Goal: Obtain resource: Download file/media

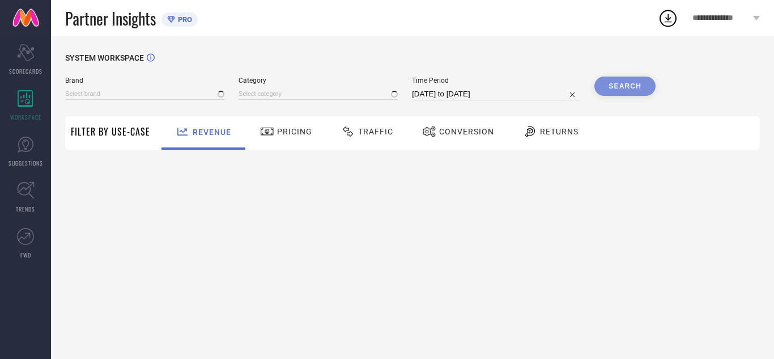
type input "AVANT"
type input "All"
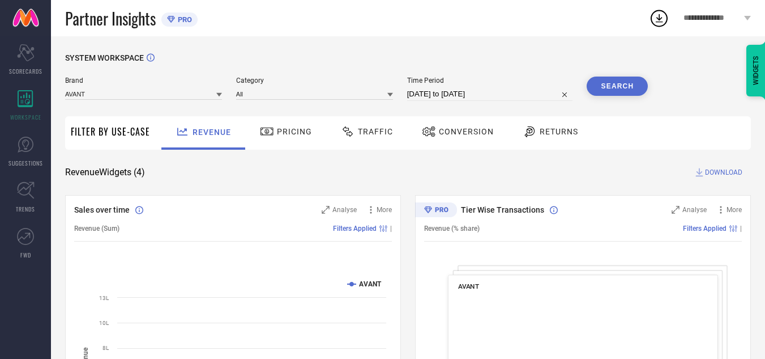
click at [372, 131] on span "Traffic" at bounding box center [375, 131] width 35 height 9
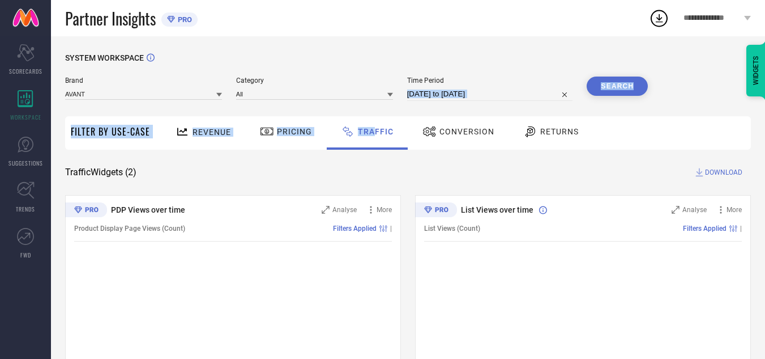
drag, startPoint x: 372, startPoint y: 131, endPoint x: 486, endPoint y: 105, distance: 116.3
click at [486, 105] on div "SYSTEM WORKSPACE Brand AVANT Category All Time Period [DATE] to [DATE] Search F…" at bounding box center [408, 265] width 686 height 425
click at [493, 97] on input "[DATE] to [DATE]" at bounding box center [490, 94] width 166 height 14
select select "7"
select select "2025"
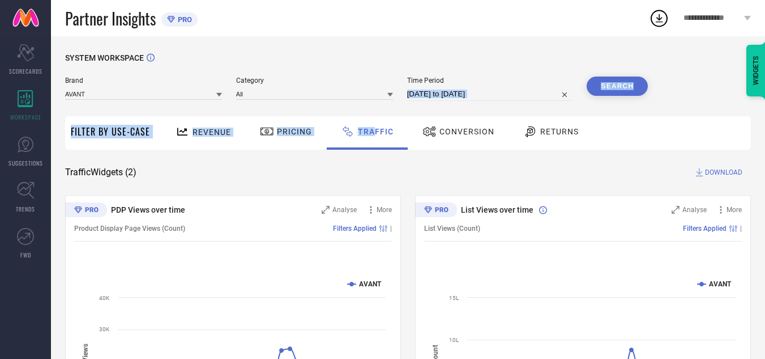
select select "8"
select select "2025"
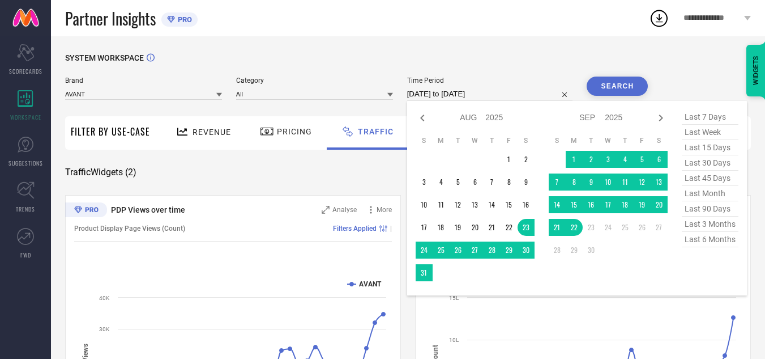
click at [513, 69] on div "SYSTEM WORKSPACE" at bounding box center [408, 64] width 686 height 23
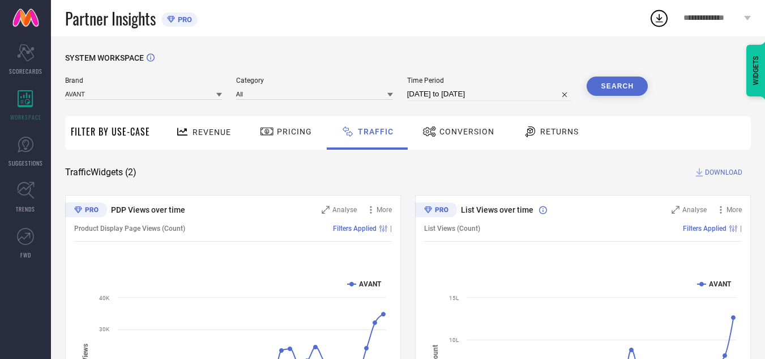
click at [522, 92] on input "[DATE] to [DATE]" at bounding box center [490, 94] width 166 height 14
select select "7"
select select "2025"
select select "8"
select select "2025"
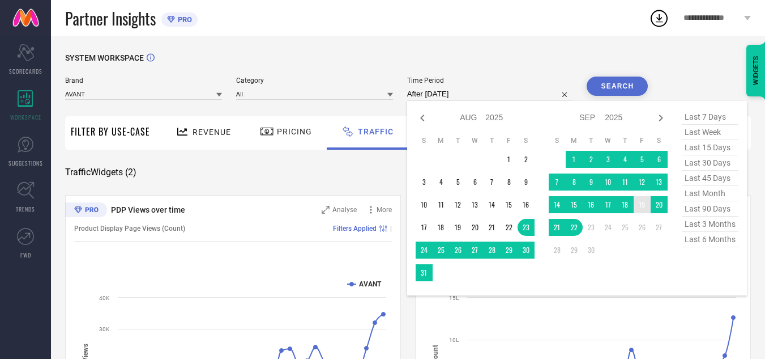
click at [640, 207] on td "19" at bounding box center [642, 204] width 17 height 17
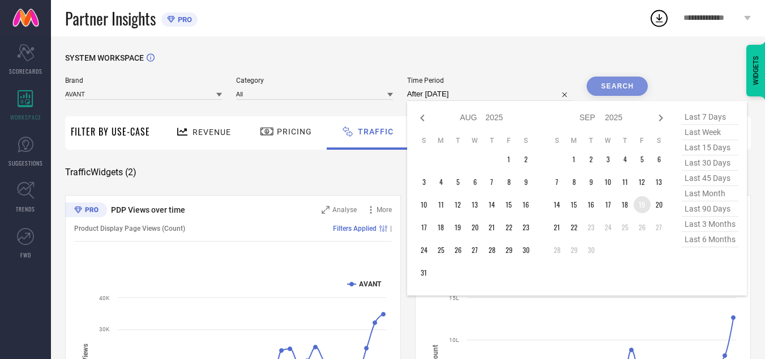
type input "[DATE] to [DATE]"
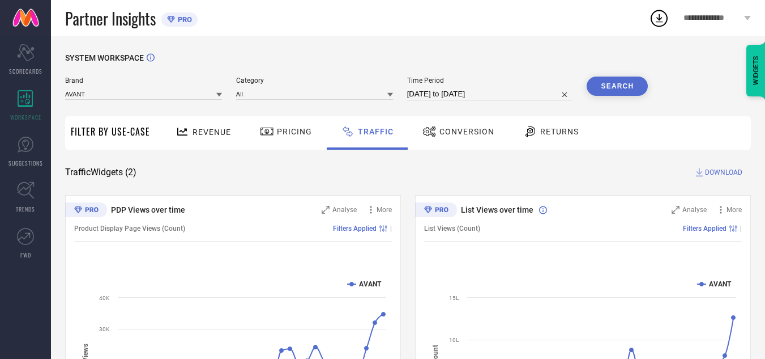
click at [627, 87] on button "Search" at bounding box center [617, 85] width 61 height 19
click at [720, 173] on span "DOWNLOAD" at bounding box center [723, 172] width 37 height 11
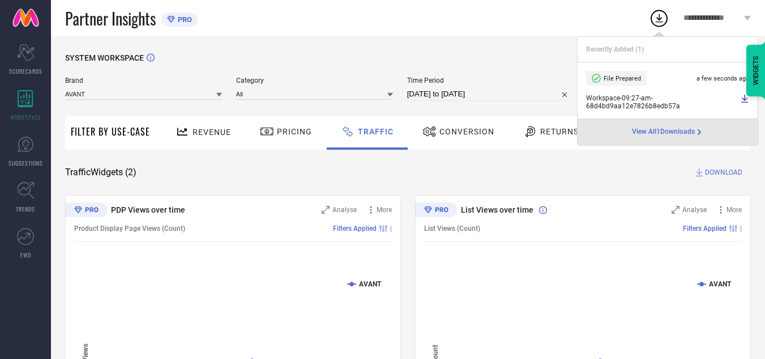
click at [525, 92] on input "[DATE] to [DATE]" at bounding box center [490, 94] width 166 height 14
select select "8"
select select "2025"
select select "9"
select select "2025"
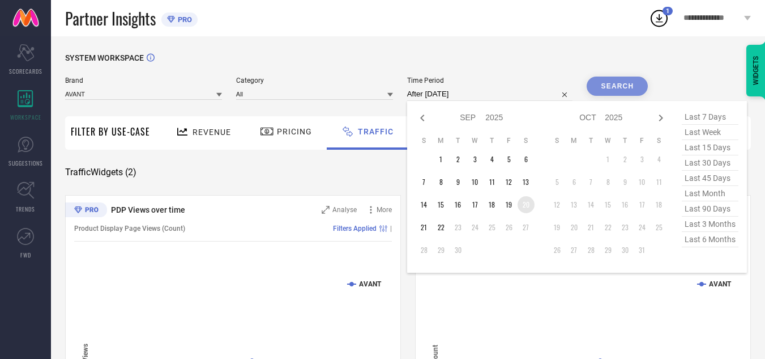
click at [528, 210] on td "20" at bounding box center [526, 204] width 17 height 17
type input "[DATE] to [DATE]"
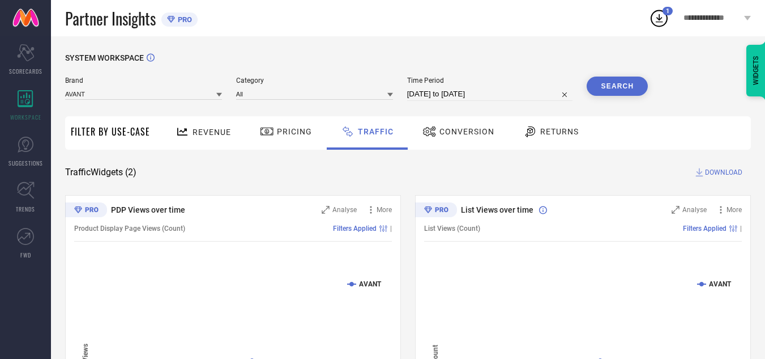
click at [616, 88] on button "Search" at bounding box center [617, 85] width 61 height 19
click at [709, 174] on span "DOWNLOAD" at bounding box center [723, 172] width 37 height 11
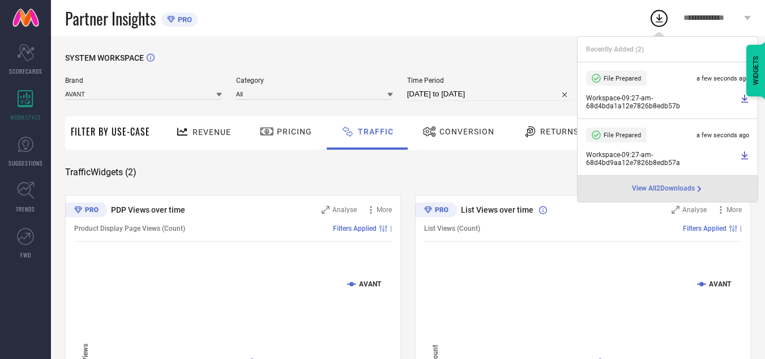
click at [513, 98] on input "[DATE] to [DATE]" at bounding box center [490, 94] width 166 height 14
select select "8"
select select "2025"
select select "9"
select select "2025"
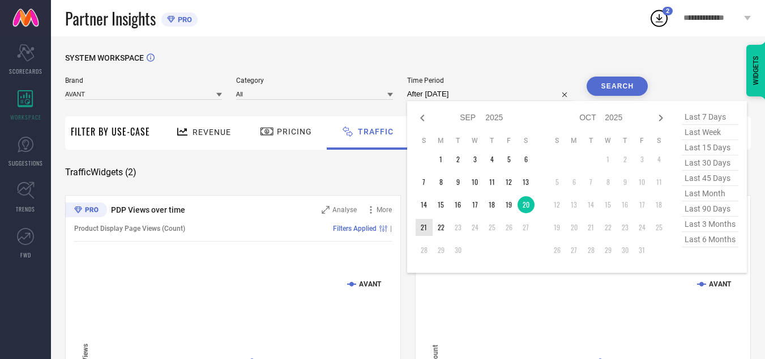
click at [428, 224] on td "21" at bounding box center [424, 227] width 17 height 17
type input "[DATE] to [DATE]"
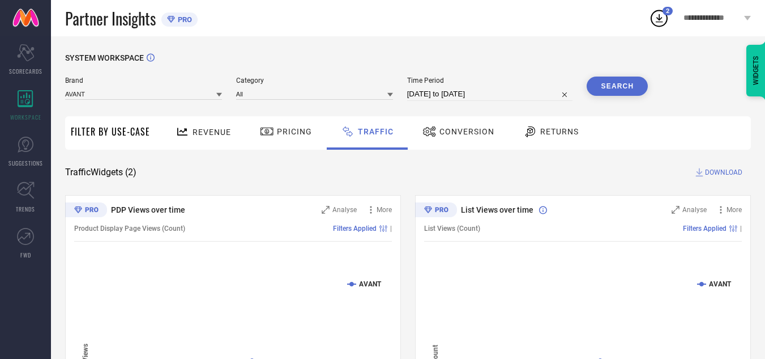
click at [594, 88] on button "Search" at bounding box center [617, 85] width 61 height 19
click at [718, 172] on span "DOWNLOAD" at bounding box center [723, 172] width 37 height 11
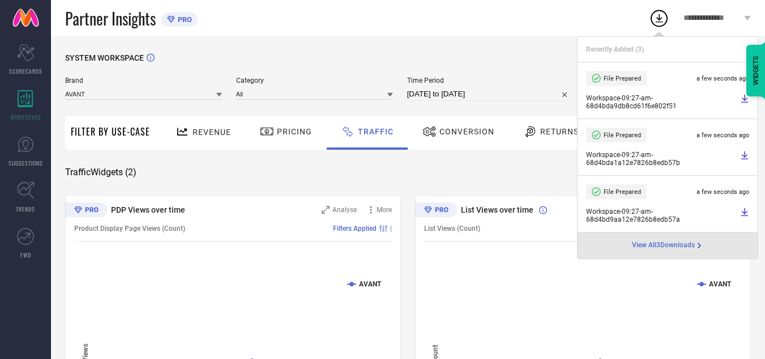
click at [516, 96] on input "[DATE] to [DATE]" at bounding box center [490, 94] width 166 height 14
select select "8"
select select "2025"
select select "9"
select select "2025"
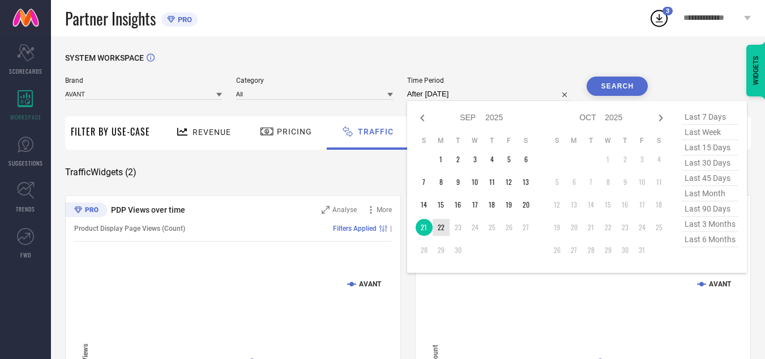
click at [446, 227] on td "22" at bounding box center [441, 227] width 17 height 17
type input "[DATE] to [DATE]"
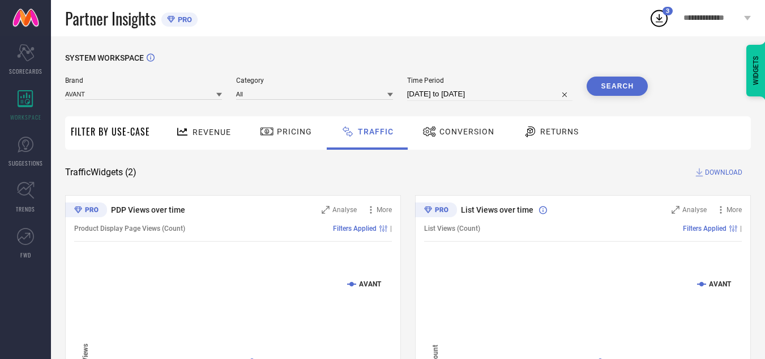
click at [607, 95] on button "Search" at bounding box center [617, 85] width 61 height 19
click at [737, 176] on span "DOWNLOAD" at bounding box center [723, 172] width 37 height 11
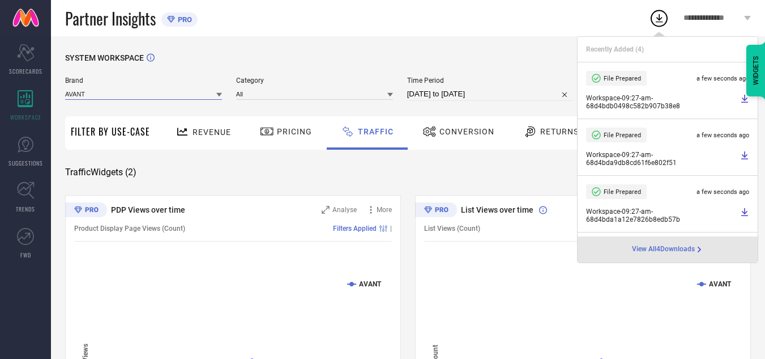
click at [198, 95] on input at bounding box center [143, 94] width 157 height 12
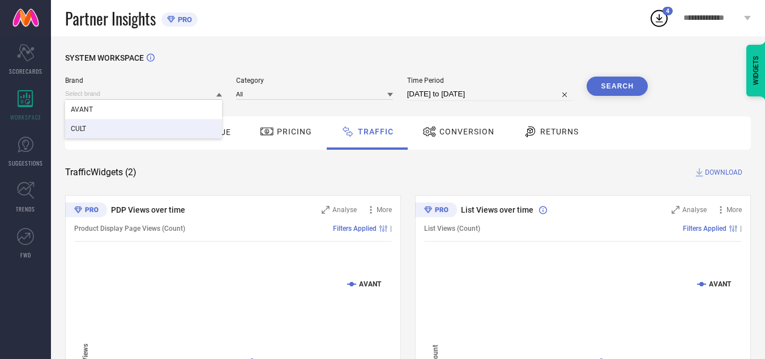
click at [161, 127] on div "CULT" at bounding box center [143, 128] width 157 height 19
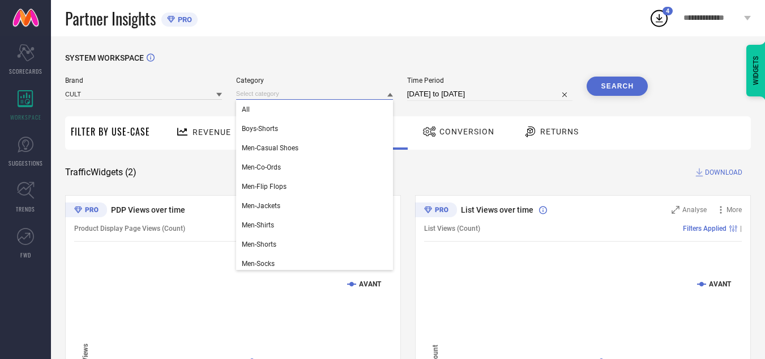
click at [294, 90] on input at bounding box center [314, 94] width 157 height 12
click at [294, 112] on div "All" at bounding box center [314, 109] width 157 height 19
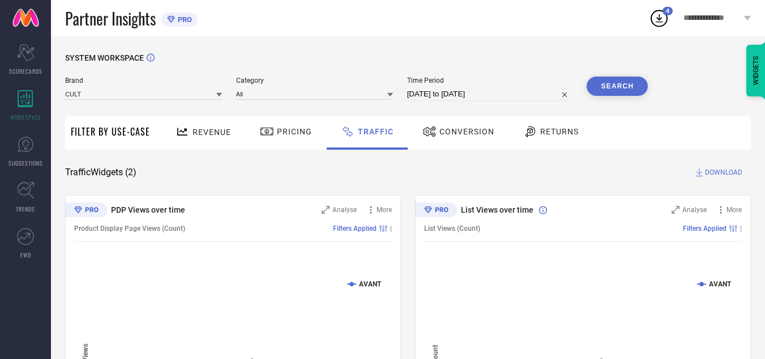
select select "8"
select select "2025"
select select "9"
select select "2025"
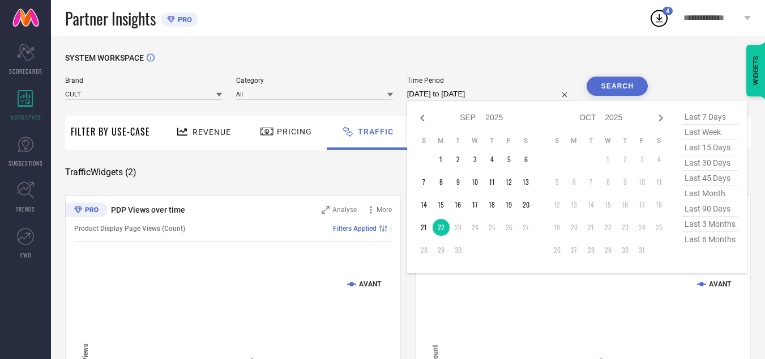
click at [446, 95] on input "[DATE] to [DATE]" at bounding box center [490, 94] width 166 height 14
click at [514, 207] on td "19" at bounding box center [509, 204] width 17 height 17
type input "[DATE] to [DATE]"
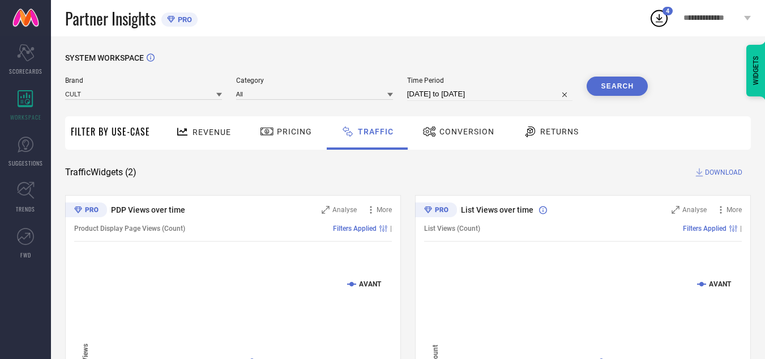
click at [632, 84] on button "Search" at bounding box center [617, 85] width 61 height 19
click at [720, 173] on span "DOWNLOAD" at bounding box center [723, 172] width 37 height 11
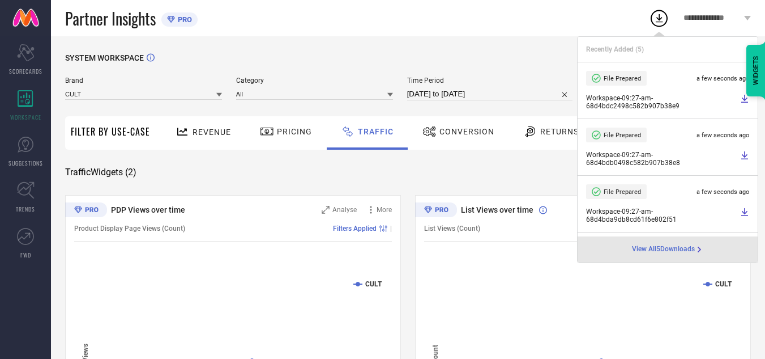
click at [524, 98] on input "[DATE] to [DATE]" at bounding box center [490, 94] width 166 height 14
select select "8"
select select "2025"
select select "9"
select select "2025"
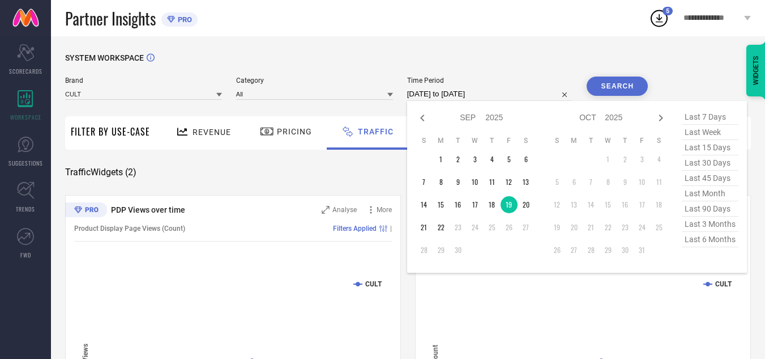
click at [436, 22] on div "Partner Insights PRO" at bounding box center [357, 18] width 584 height 36
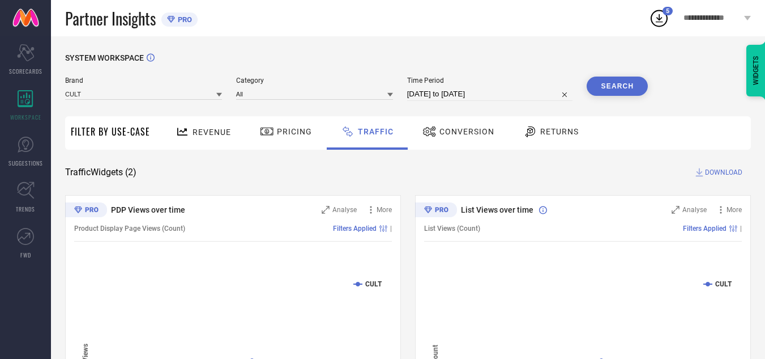
click at [509, 92] on input "[DATE] to [DATE]" at bounding box center [490, 94] width 166 height 14
select select "8"
select select "2025"
select select "9"
select select "2025"
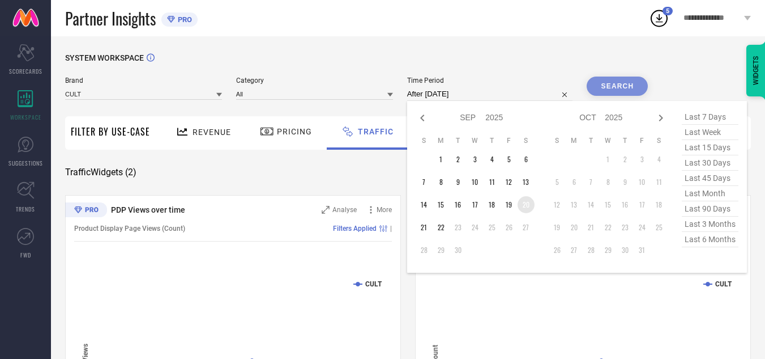
click at [530, 206] on td "20" at bounding box center [526, 204] width 17 height 17
type input "[DATE] to [DATE]"
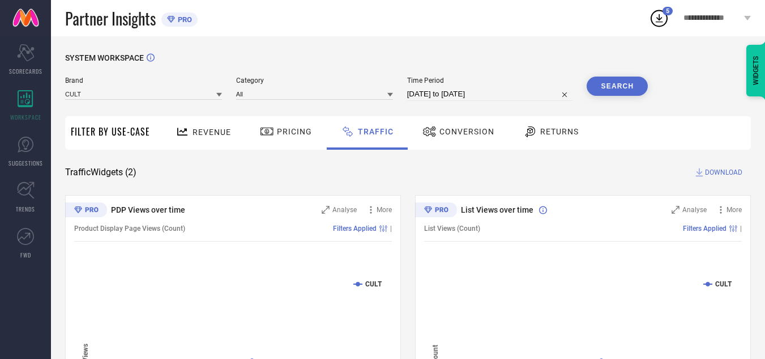
click at [607, 82] on button "Search" at bounding box center [617, 85] width 61 height 19
click at [714, 171] on span "DOWNLOAD" at bounding box center [723, 172] width 37 height 11
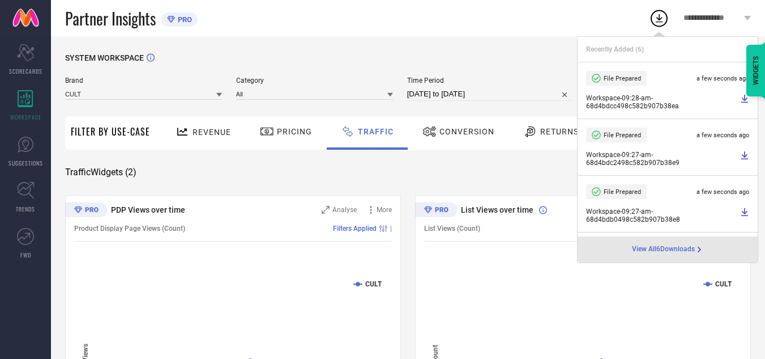
select select "8"
select select "2025"
select select "9"
select select "2025"
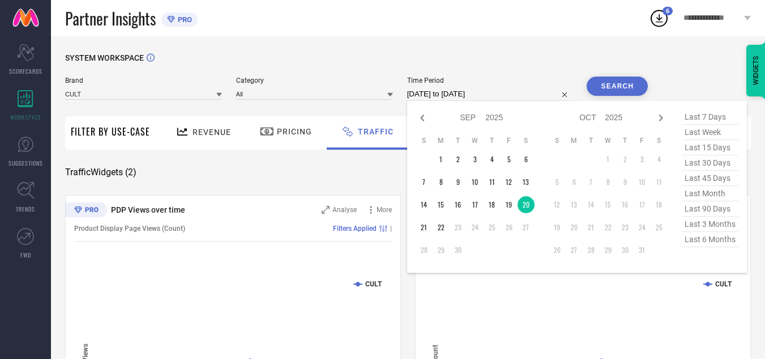
drag, startPoint x: 529, startPoint y: 88, endPoint x: 516, endPoint y: 130, distance: 43.4
click at [529, 88] on input "[DATE] to [DATE]" at bounding box center [490, 94] width 166 height 14
click at [432, 224] on td "21" at bounding box center [424, 227] width 17 height 17
type input "[DATE] to [DATE]"
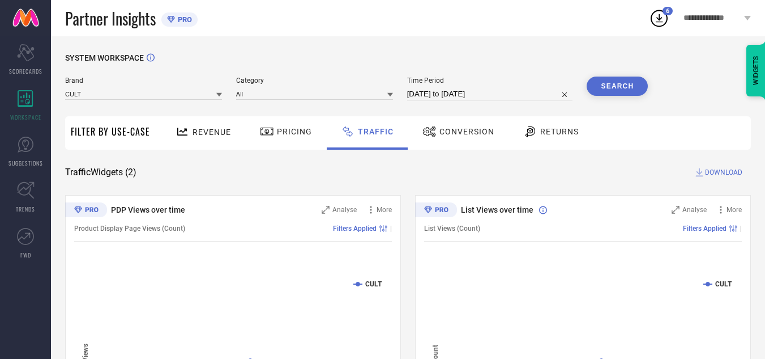
click at [598, 80] on button "Search" at bounding box center [617, 85] width 61 height 19
click at [720, 171] on span "DOWNLOAD" at bounding box center [723, 172] width 37 height 11
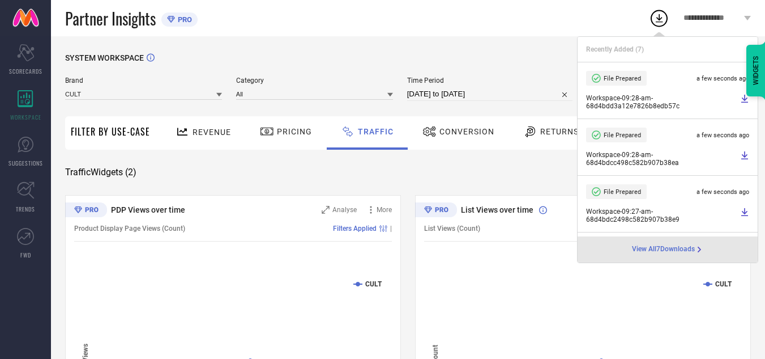
click at [465, 62] on div "SYSTEM WORKSPACE" at bounding box center [408, 64] width 686 height 23
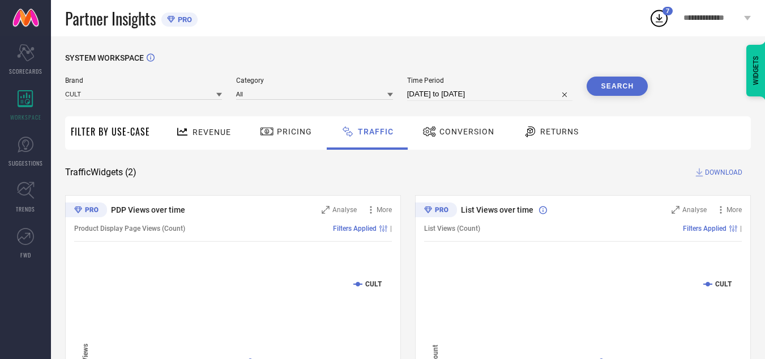
click at [523, 97] on input "[DATE] to [DATE]" at bounding box center [490, 94] width 166 height 14
select select "8"
select select "2025"
select select "9"
select select "2025"
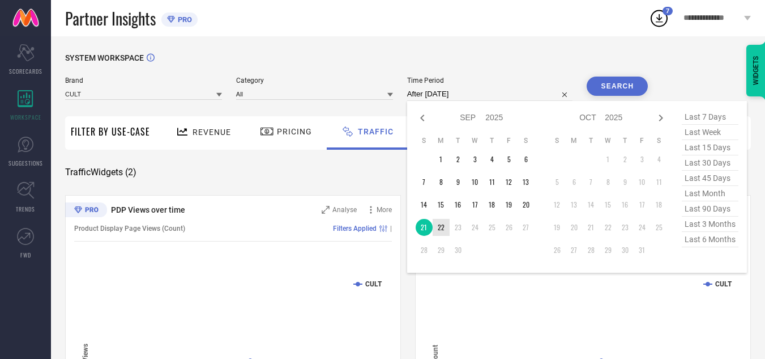
click at [445, 223] on td "22" at bounding box center [441, 227] width 17 height 17
type input "[DATE] to [DATE]"
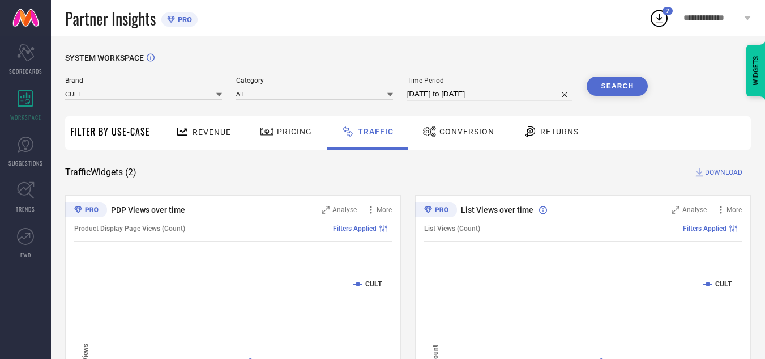
click at [605, 80] on button "Search" at bounding box center [617, 85] width 61 height 19
click at [712, 173] on span "DOWNLOAD" at bounding box center [723, 172] width 37 height 11
